Goal: Task Accomplishment & Management: Manage account settings

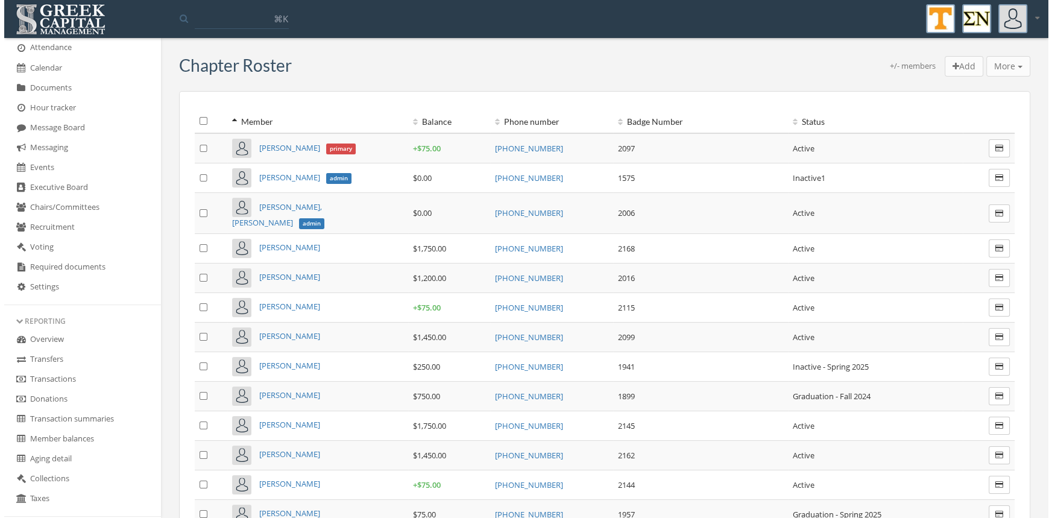
scroll to position [252, 0]
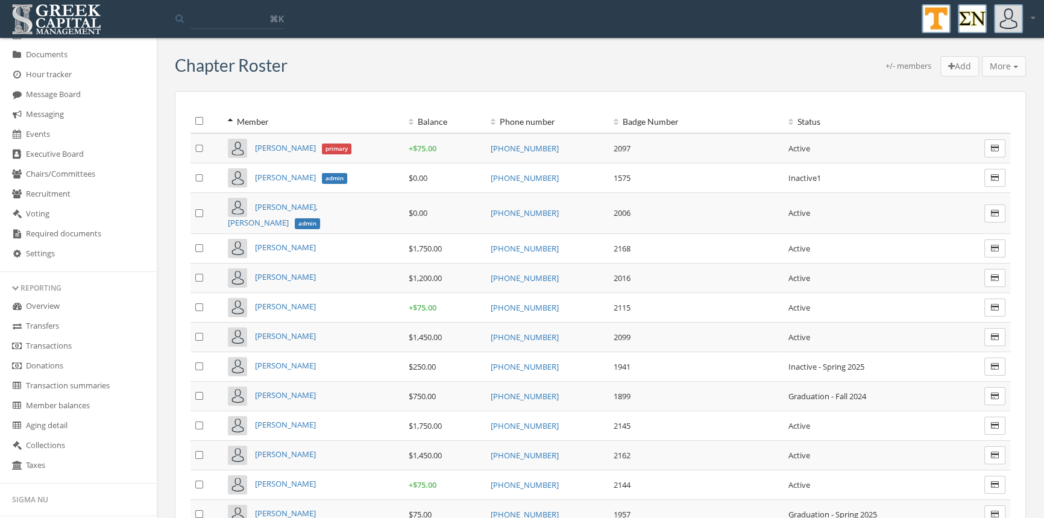
click at [68, 346] on link "Transactions" at bounding box center [78, 346] width 157 height 20
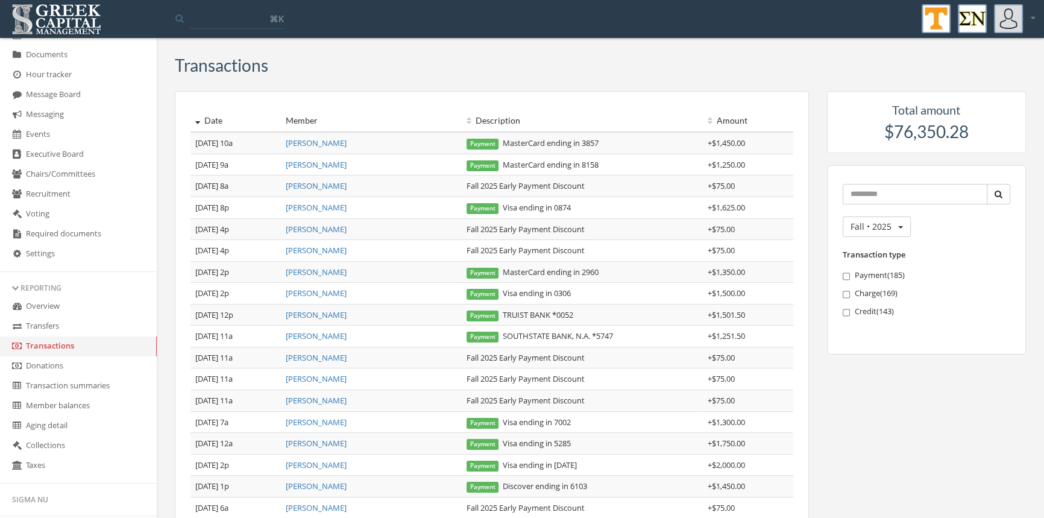
drag, startPoint x: 598, startPoint y: 186, endPoint x: 449, endPoint y: 189, distance: 149.0
click at [449, 189] on tr "[DATE] 8a [PERSON_NAME] Fall 2025 Early Payment Discount + $75.00" at bounding box center [492, 186] width 603 height 22
copy tr "Fall 2025 Early Payment Discount"
click at [329, 165] on link "[PERSON_NAME]" at bounding box center [316, 164] width 61 height 11
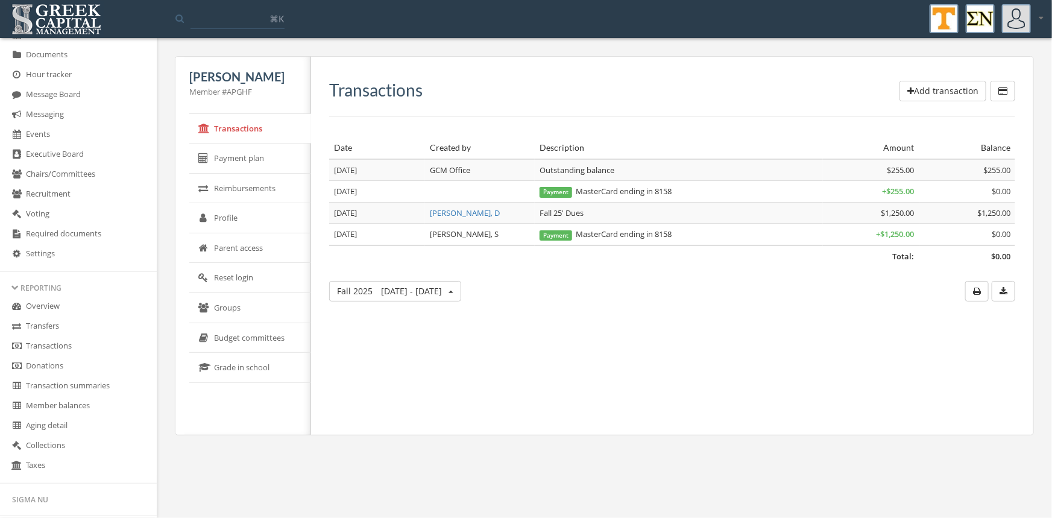
drag, startPoint x: 924, startPoint y: 88, endPoint x: 906, endPoint y: 88, distance: 18.7
click at [906, 88] on button "Add transaction" at bounding box center [943, 91] width 87 height 21
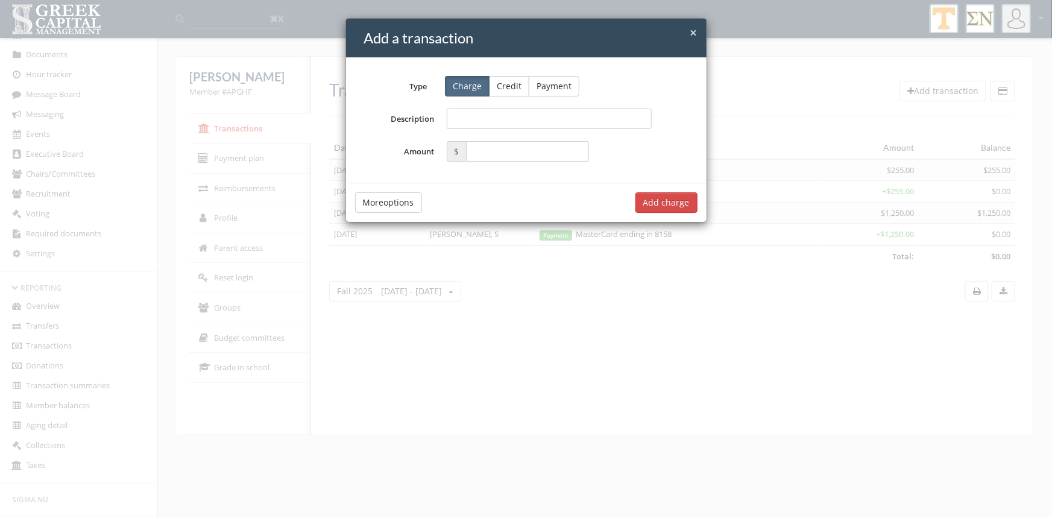
click at [502, 86] on button "Credit" at bounding box center [509, 86] width 40 height 21
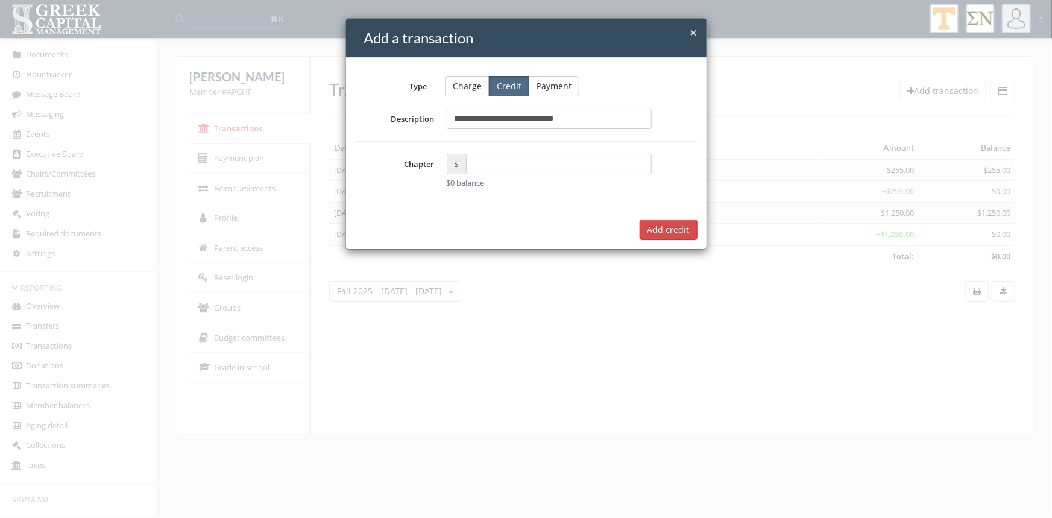
click at [472, 122] on input "**********" at bounding box center [550, 119] width 206 height 21
type input "**********"
click at [484, 171] on input "text" at bounding box center [559, 164] width 186 height 21
type input "*****"
click at [669, 233] on button "Add $75.00 credit" at bounding box center [654, 229] width 87 height 21
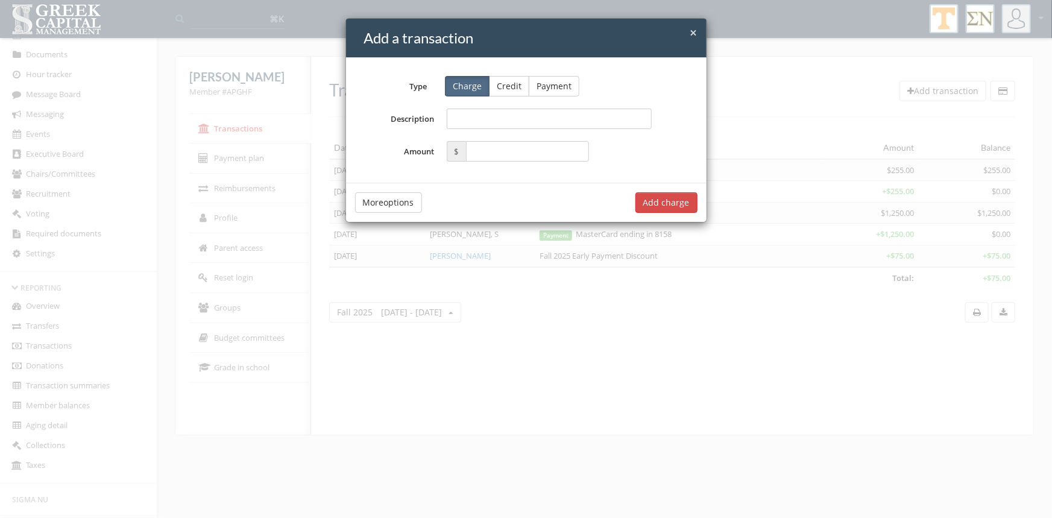
click at [694, 30] on span "×" at bounding box center [693, 32] width 7 height 17
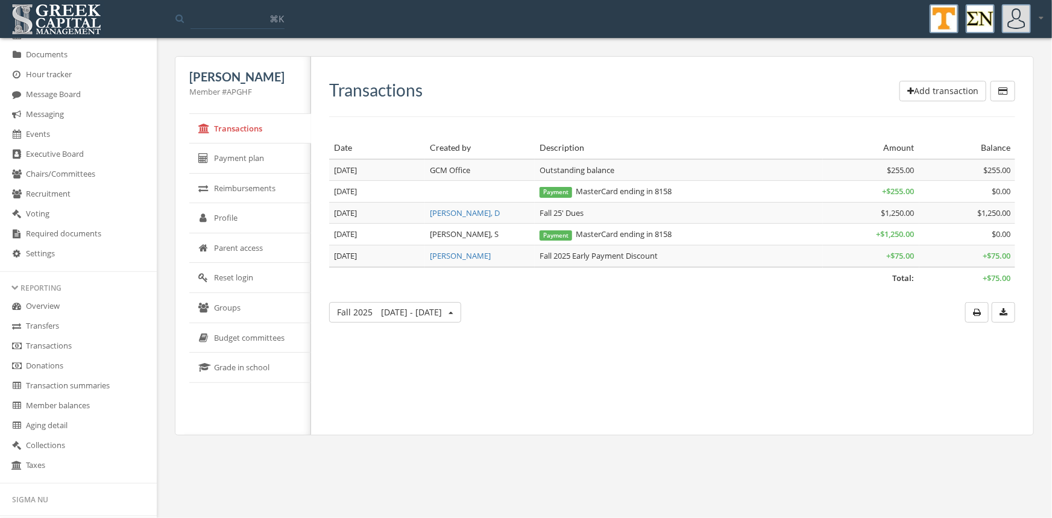
click at [61, 349] on link "Transactions" at bounding box center [78, 346] width 157 height 20
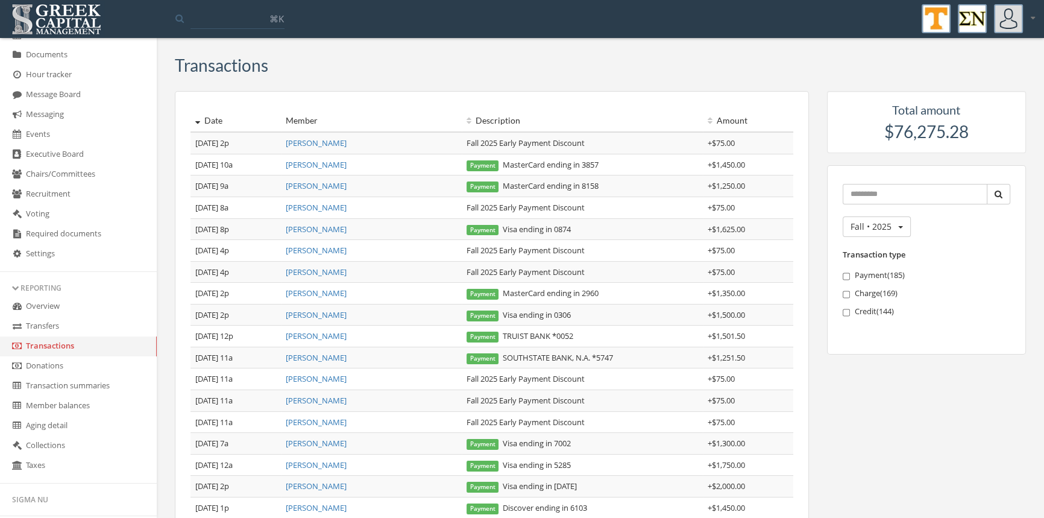
click at [330, 184] on link "[PERSON_NAME]" at bounding box center [316, 185] width 61 height 11
